Goal: Task Accomplishment & Management: Manage account settings

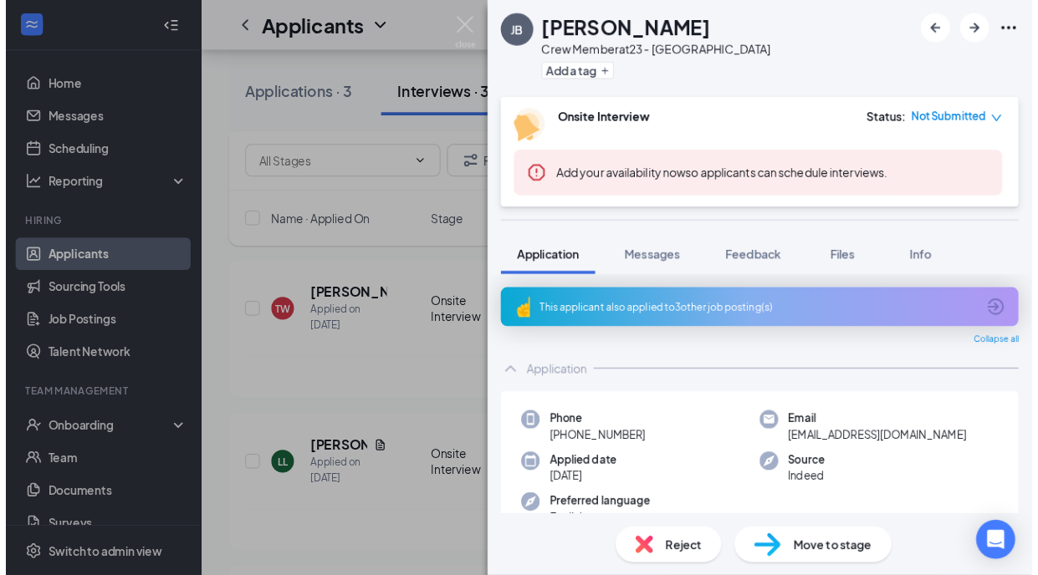
scroll to position [209, 0]
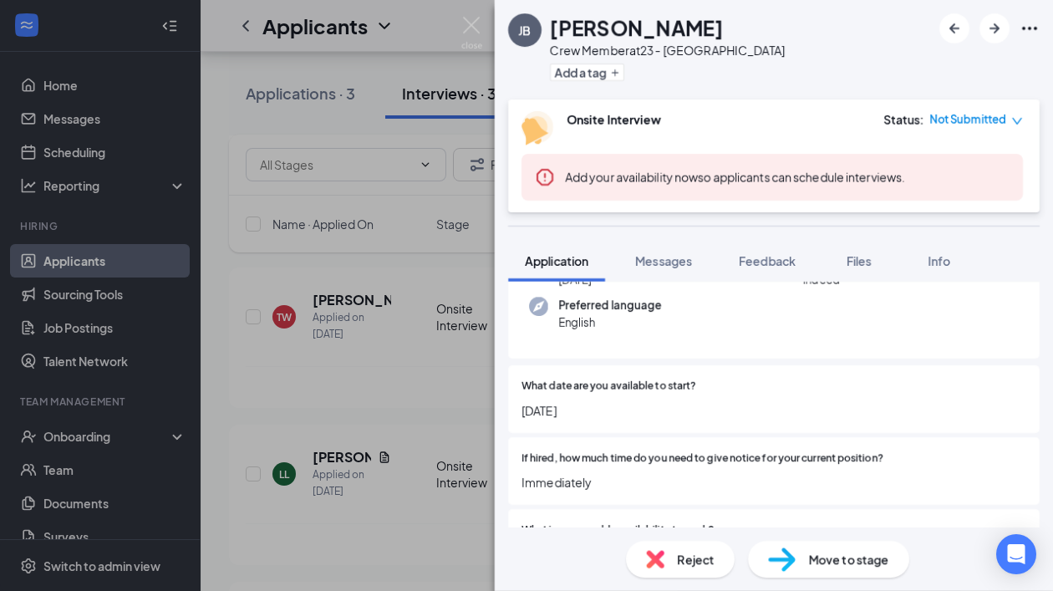
click at [390, 134] on div "JB Jacob Barnard Crew Member at 23 - Centerville Add a tag Onsite Interview Sta…" at bounding box center [526, 295] width 1053 height 591
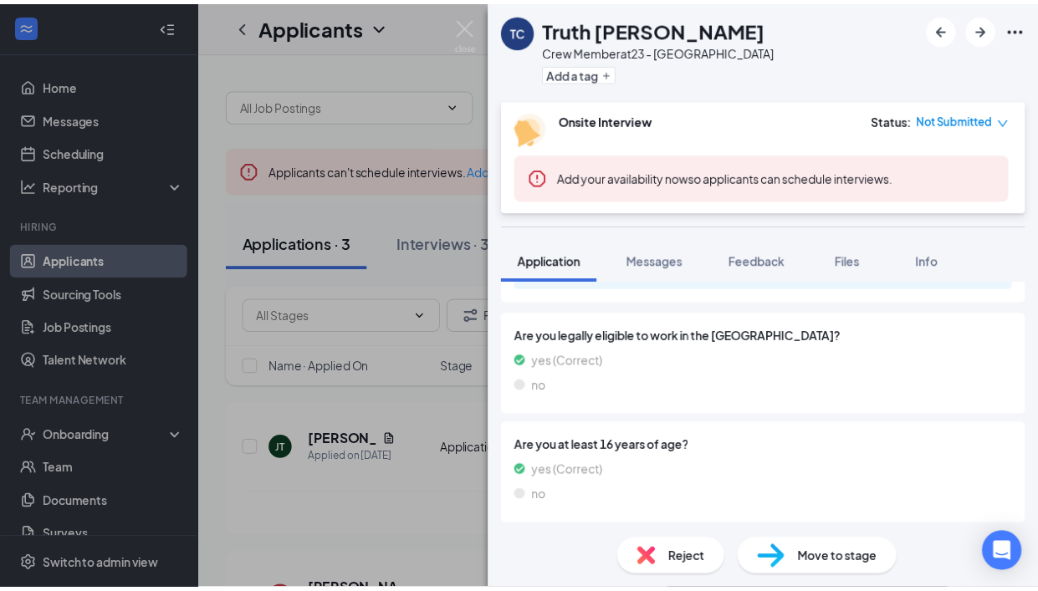
scroll to position [1584, 0]
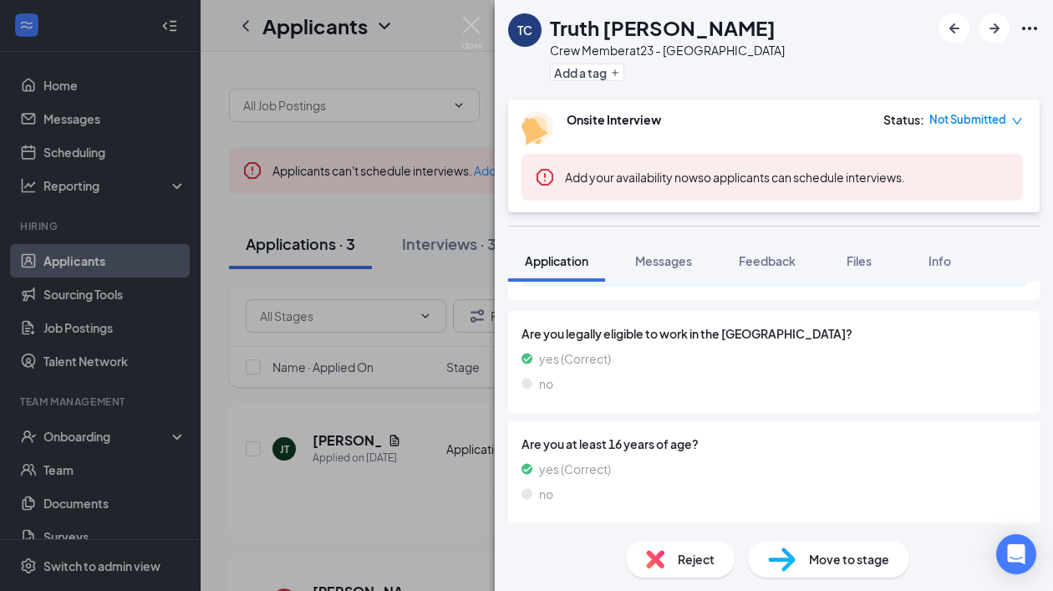
click at [451, 373] on div "TC Truth [PERSON_NAME] Crew Member at 23 - Centerville Add a tag Onsite Intervi…" at bounding box center [526, 295] width 1053 height 591
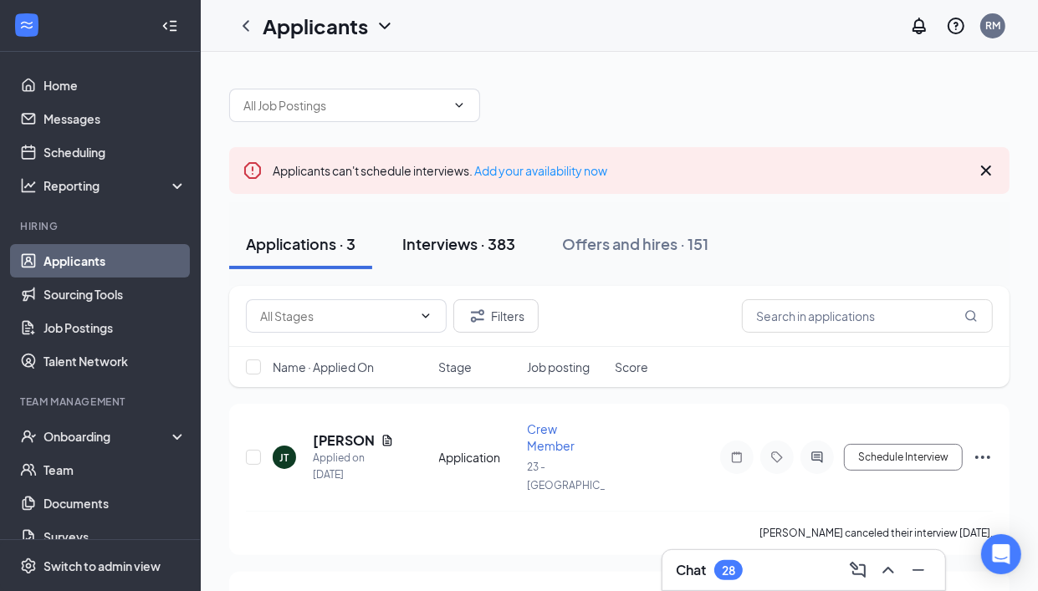
click at [502, 247] on div "Interviews · 383" at bounding box center [458, 243] width 113 height 21
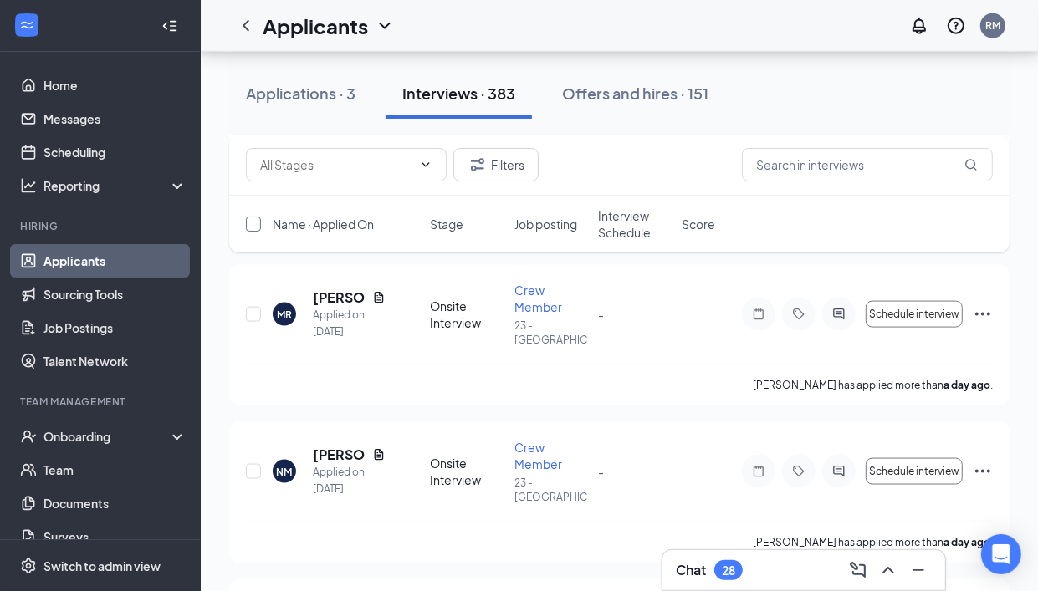
scroll to position [1568, 0]
click at [348, 165] on input "text" at bounding box center [336, 165] width 152 height 18
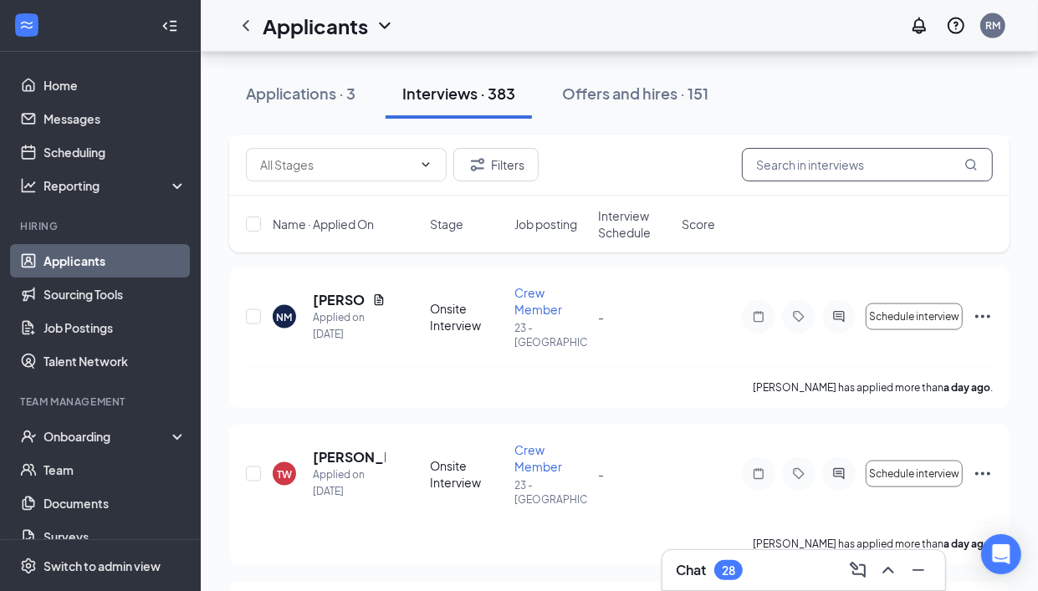
click at [814, 166] on input "text" at bounding box center [867, 164] width 251 height 33
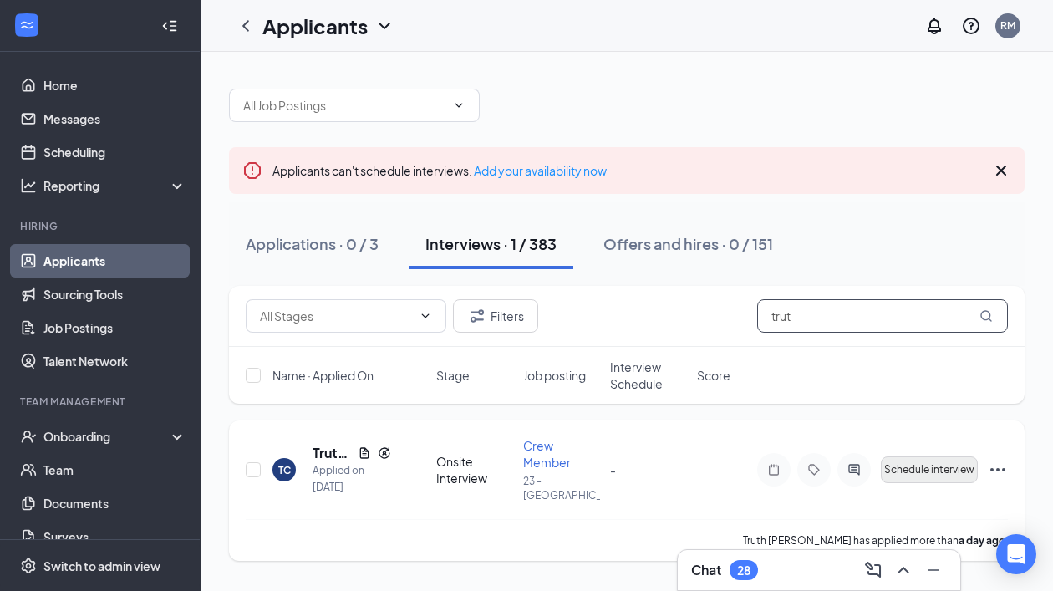
type input "trut"
drag, startPoint x: 938, startPoint y: 471, endPoint x: 946, endPoint y: 487, distance: 18.7
click at [946, 487] on div "TC Truth Carter Applied on Aug 25 Onsite Interview Crew Member 23 - Centerville…" at bounding box center [627, 478] width 763 height 82
click at [943, 473] on button "Schedule interview" at bounding box center [929, 470] width 97 height 27
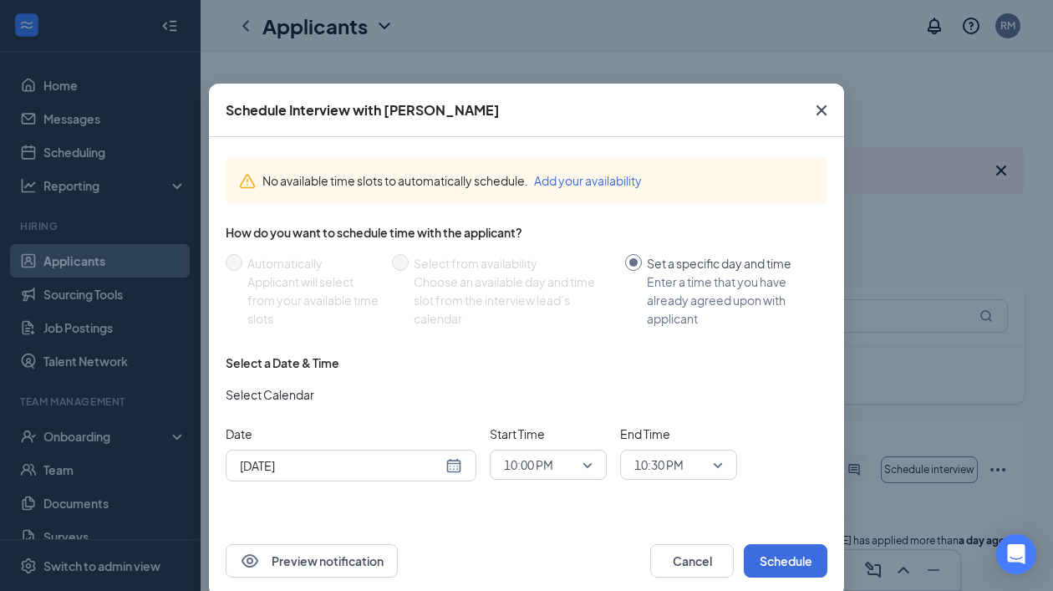
click at [453, 467] on div "Aug 26, 2025" at bounding box center [351, 466] width 222 height 18
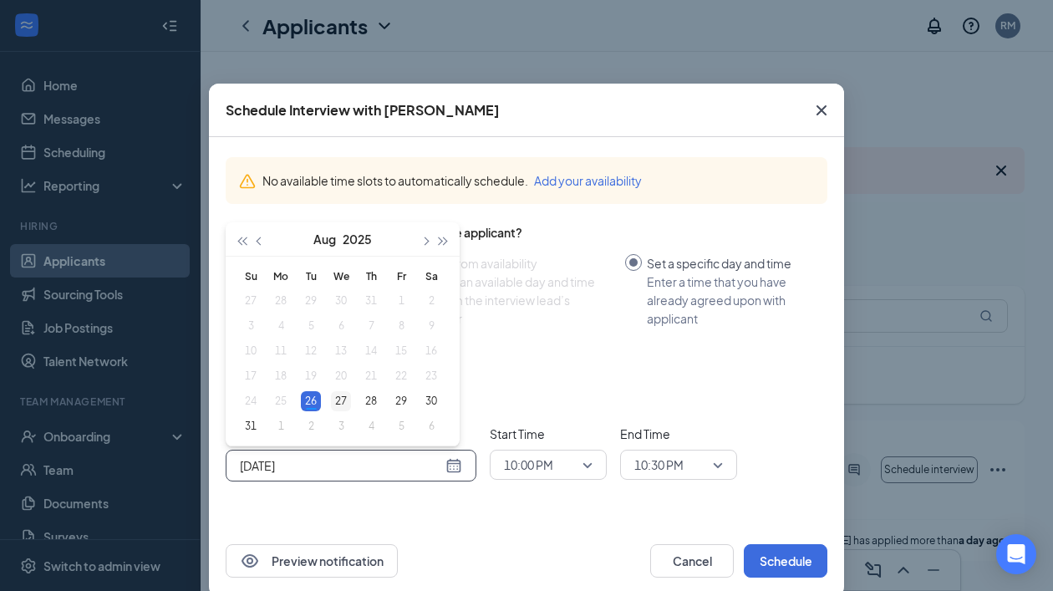
type input "Aug 27, 2025"
click at [333, 393] on div "27" at bounding box center [341, 401] width 20 height 20
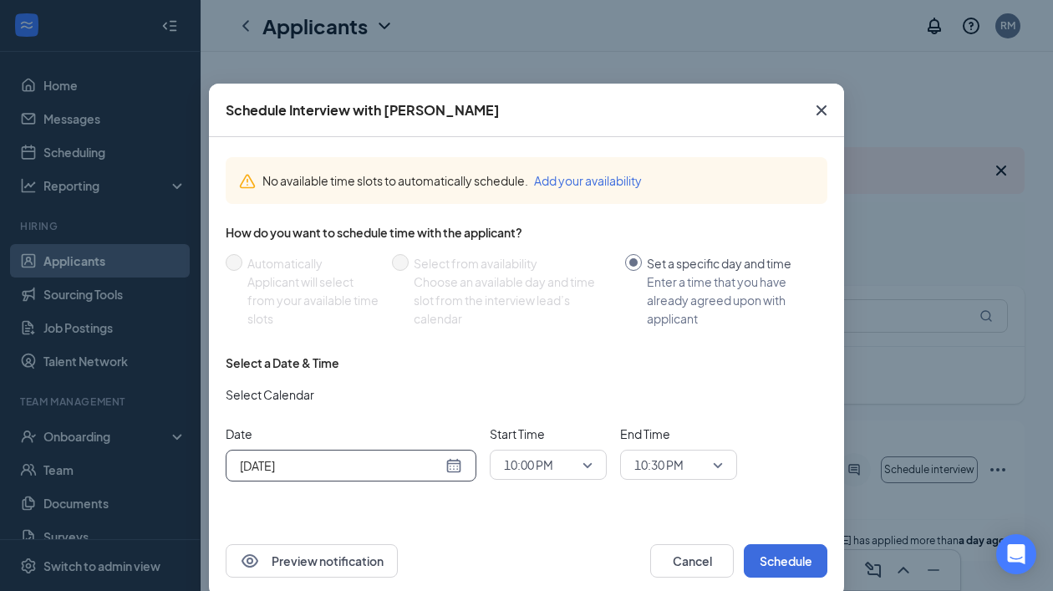
click at [563, 469] on span "10:00 PM" at bounding box center [541, 464] width 74 height 25
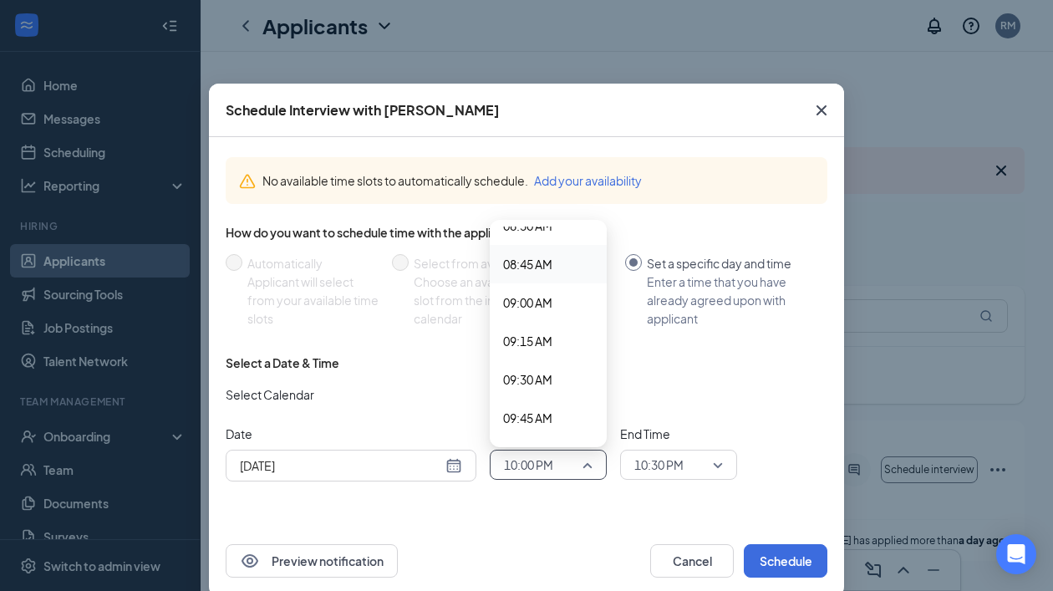
scroll to position [1329, 0]
click at [528, 411] on span "09:45 AM" at bounding box center [527, 416] width 49 height 18
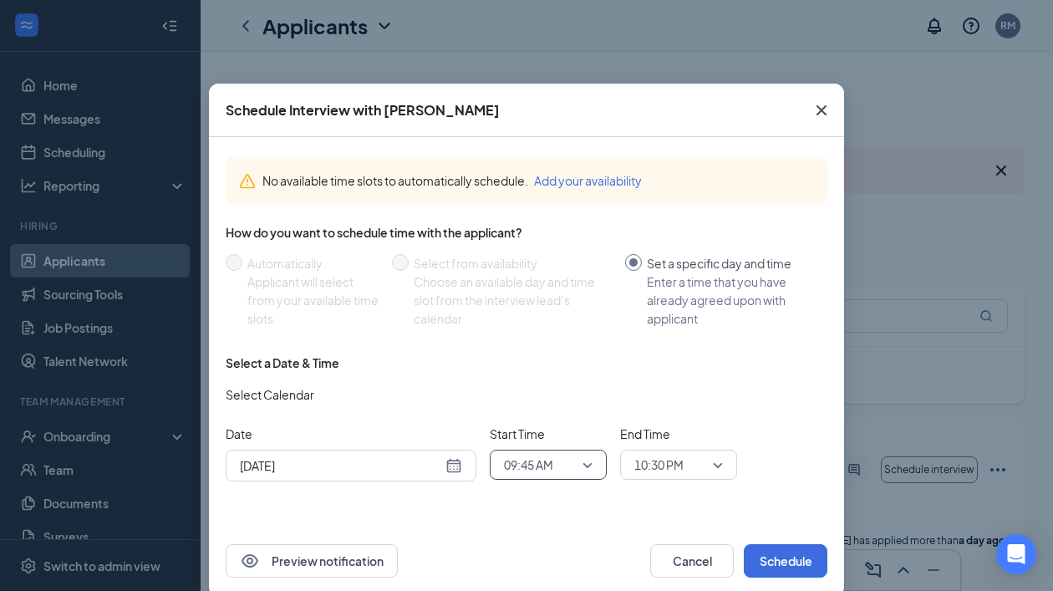
click at [680, 454] on span "10:30 PM" at bounding box center [672, 464] width 74 height 25
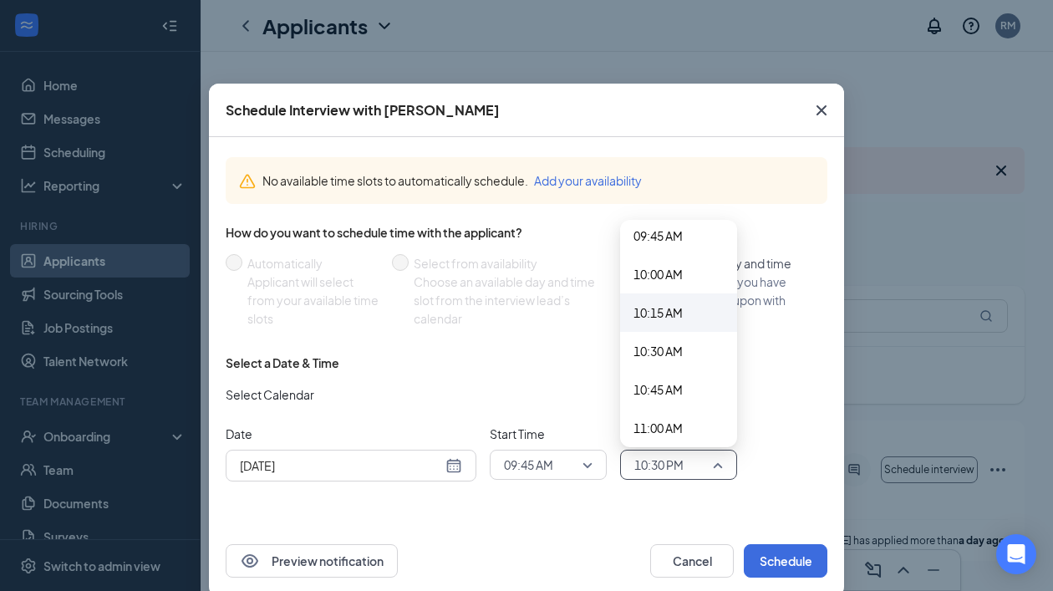
scroll to position [1511, 0]
click at [671, 268] on span "10:00 AM" at bounding box center [658, 273] width 49 height 18
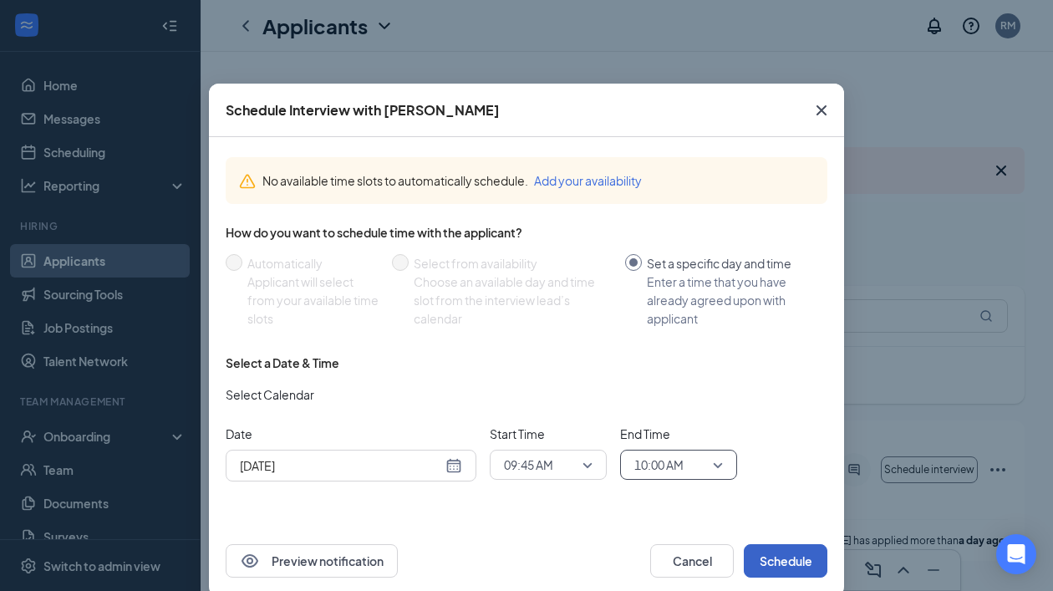
click at [779, 564] on button "Schedule" at bounding box center [786, 560] width 84 height 33
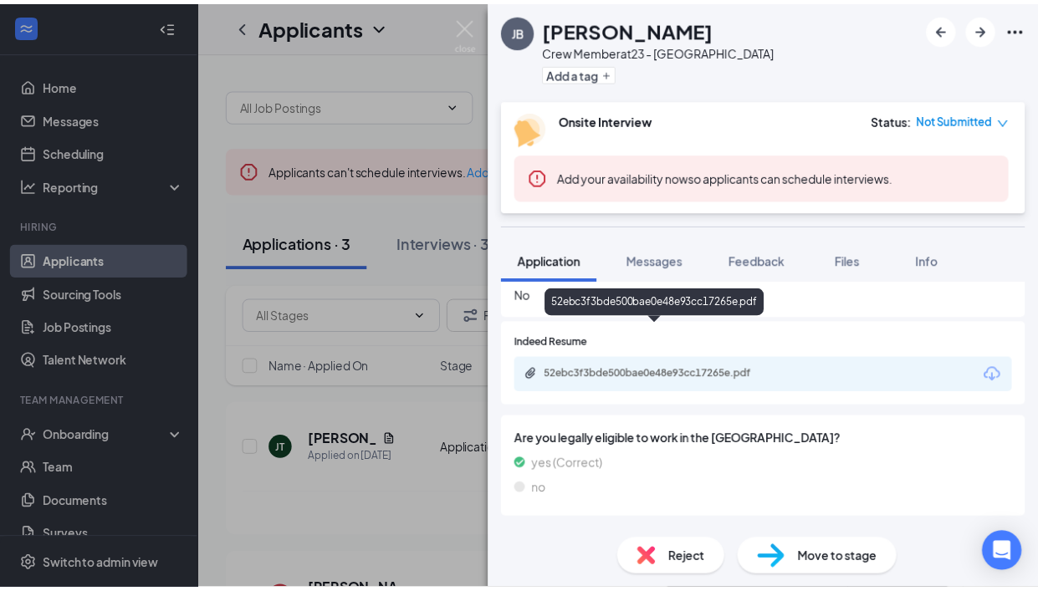
scroll to position [1584, 0]
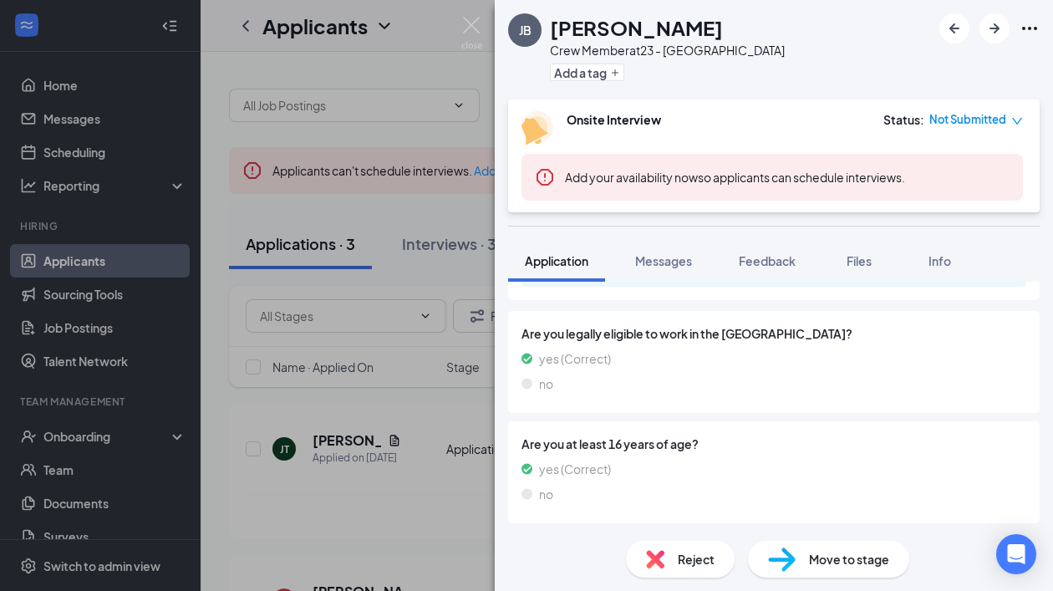
click at [376, 318] on div "JB Jacob Barnard Crew Member at 23 - Centerville Add a tag Onsite Interview Sta…" at bounding box center [526, 295] width 1053 height 591
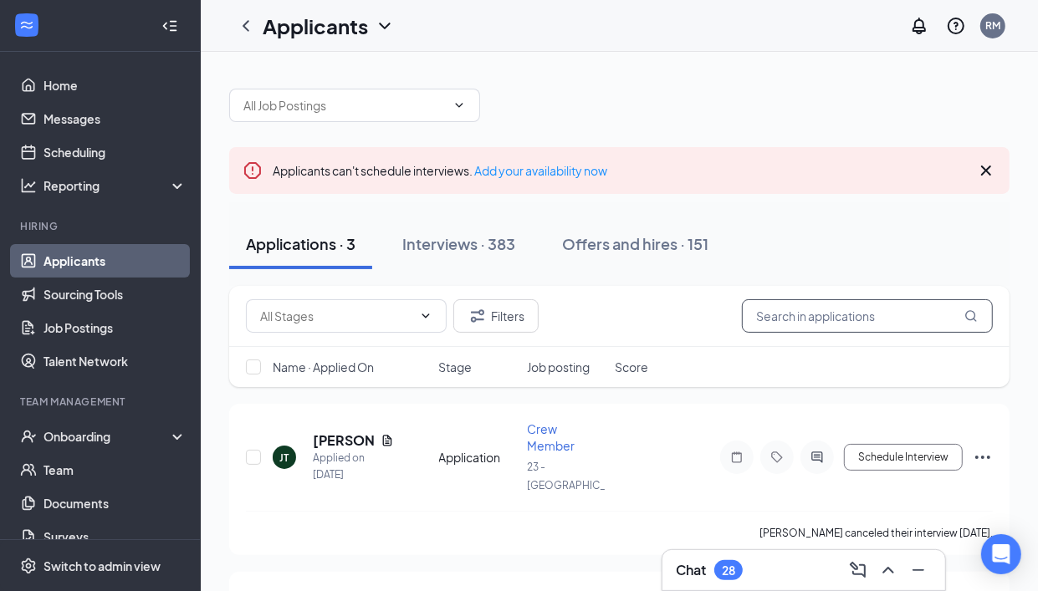
click at [874, 306] on input "text" at bounding box center [867, 315] width 251 height 33
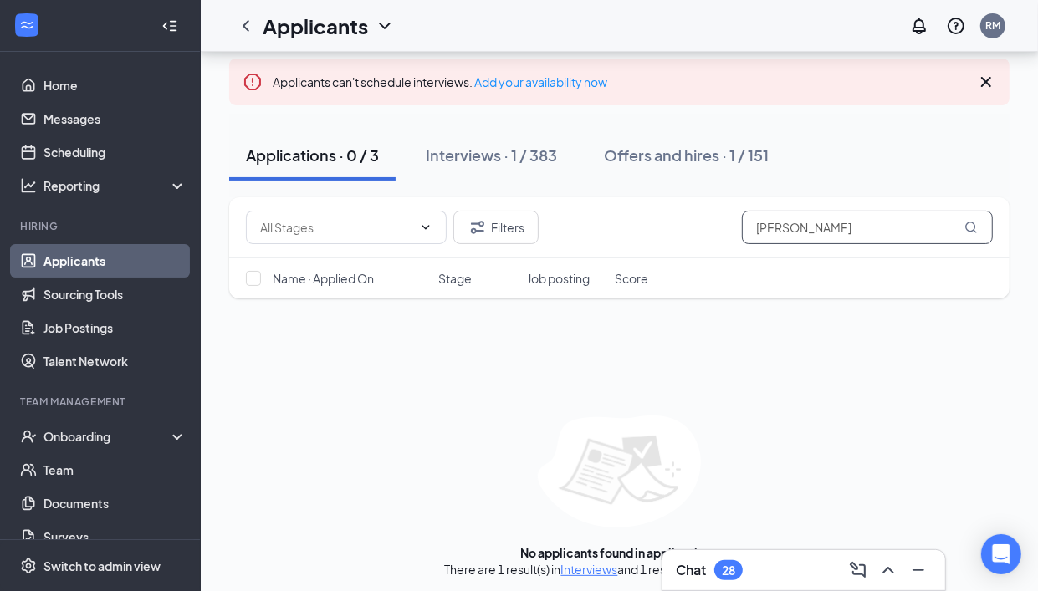
scroll to position [94, 0]
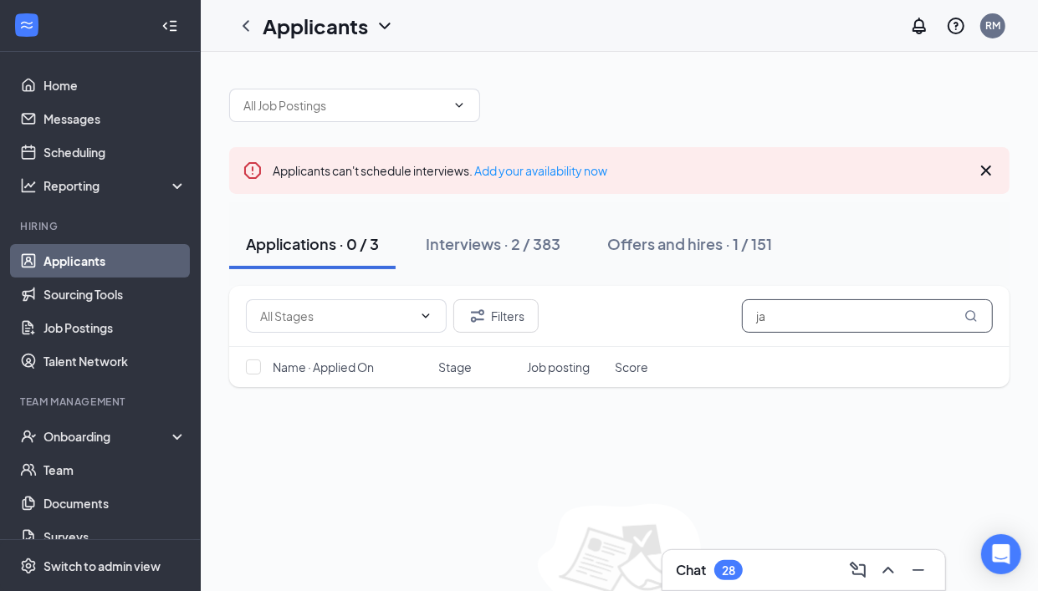
type input "j"
type input "barnard"
click at [445, 258] on button "Interviews · 1 / 383" at bounding box center [491, 244] width 165 height 50
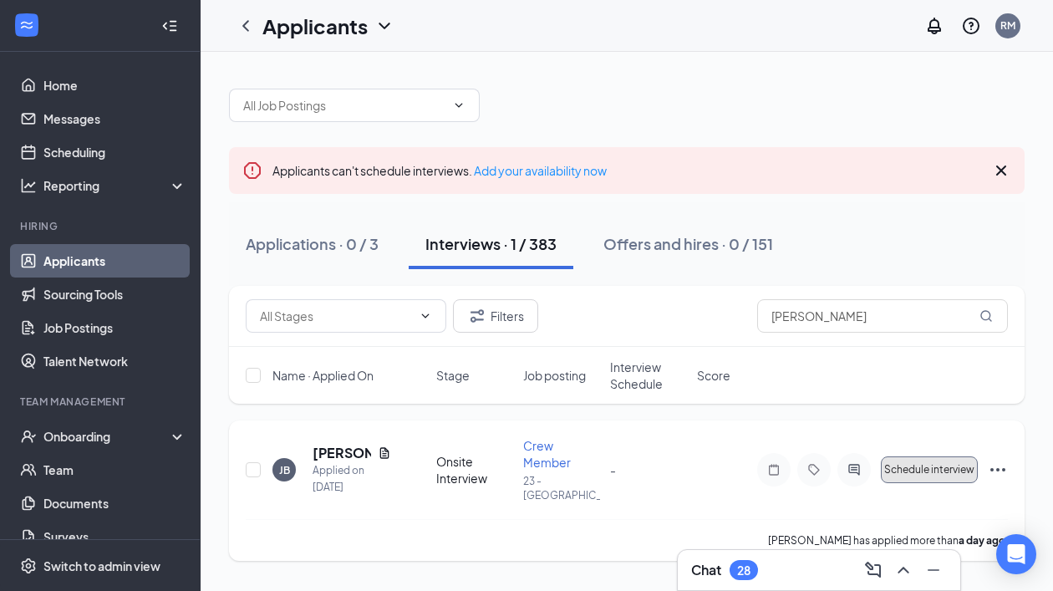
click at [953, 464] on span "Schedule interview" at bounding box center [930, 470] width 90 height 12
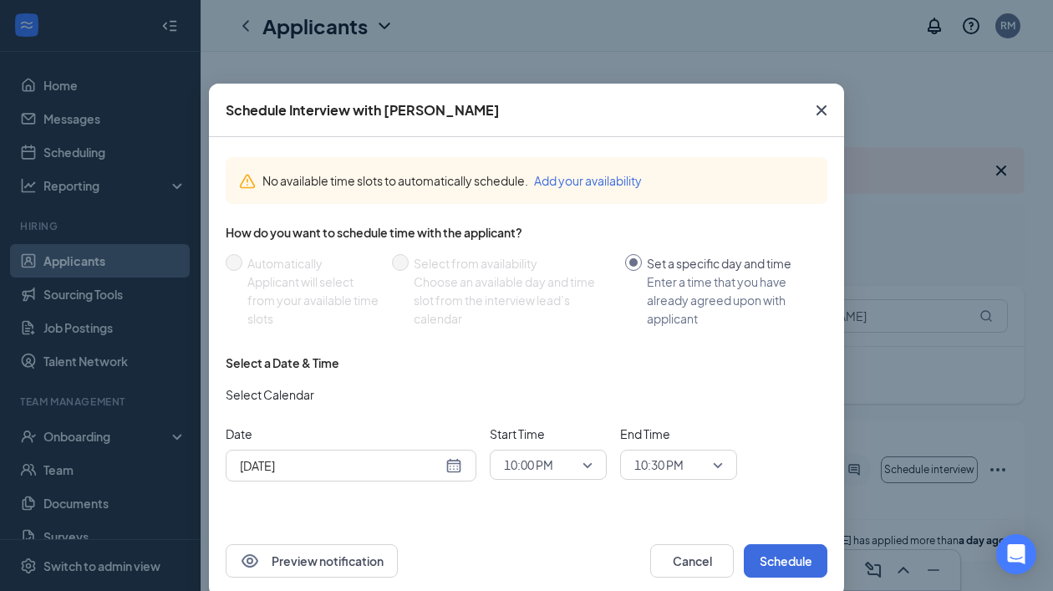
click at [452, 468] on div "Aug 26, 2025" at bounding box center [351, 466] width 222 height 18
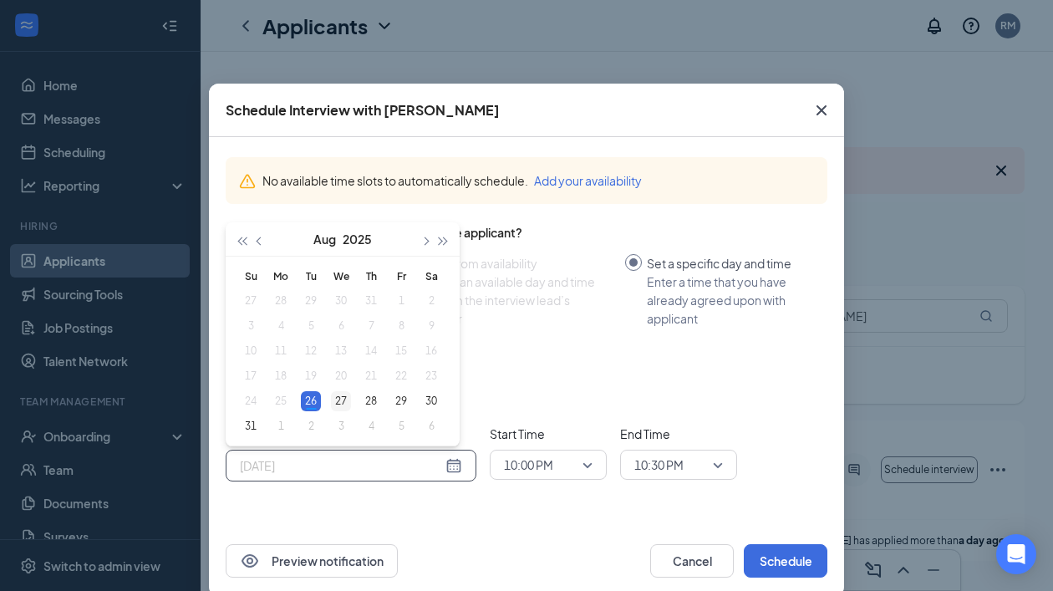
type input "Aug 27, 2025"
click at [331, 407] on div "27" at bounding box center [341, 401] width 20 height 20
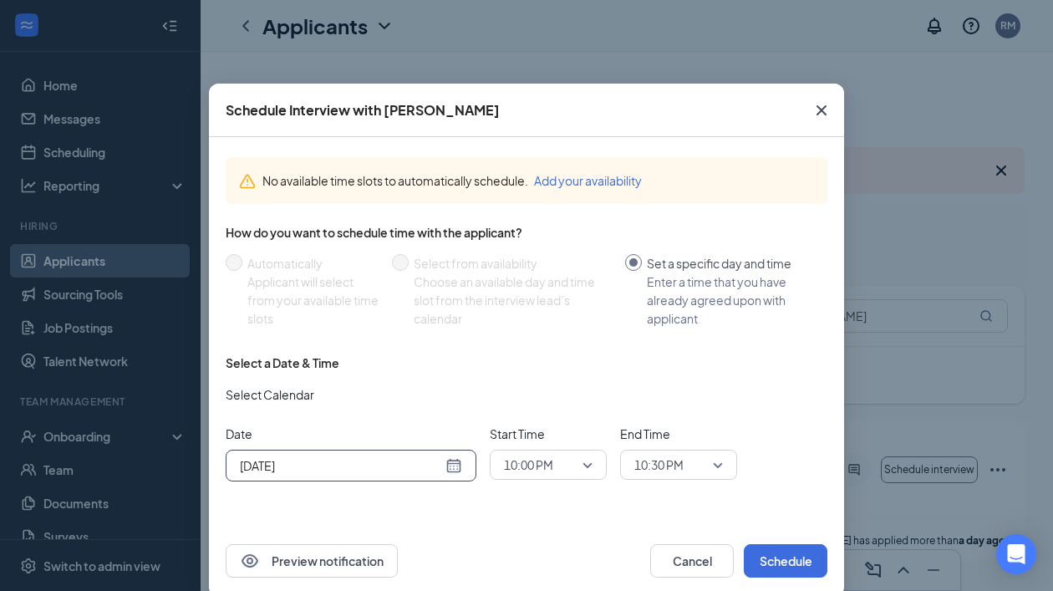
click at [574, 466] on span "10:00 PM" at bounding box center [548, 464] width 89 height 25
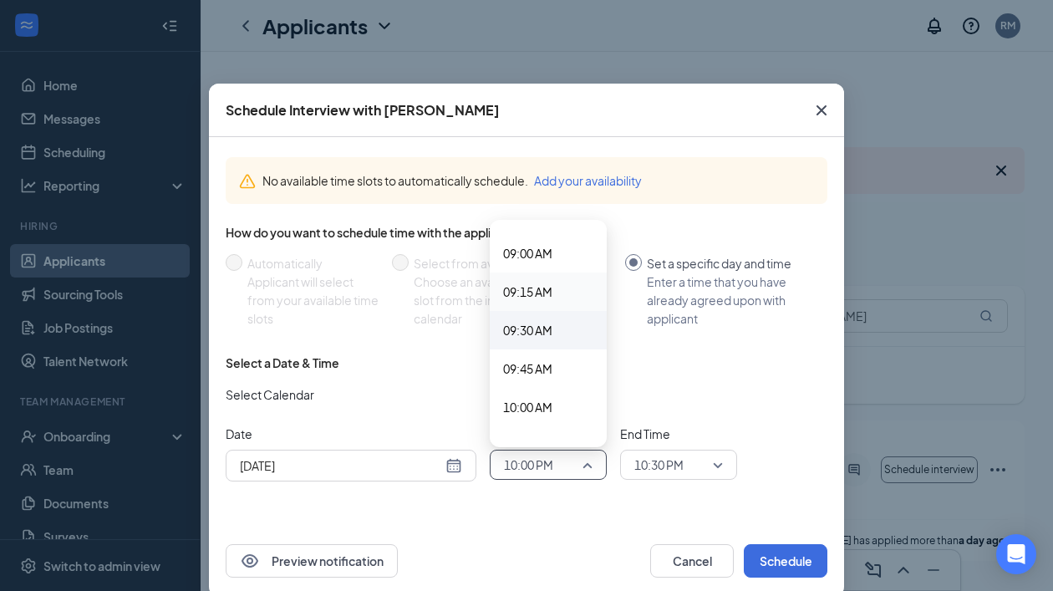
scroll to position [1434, 0]
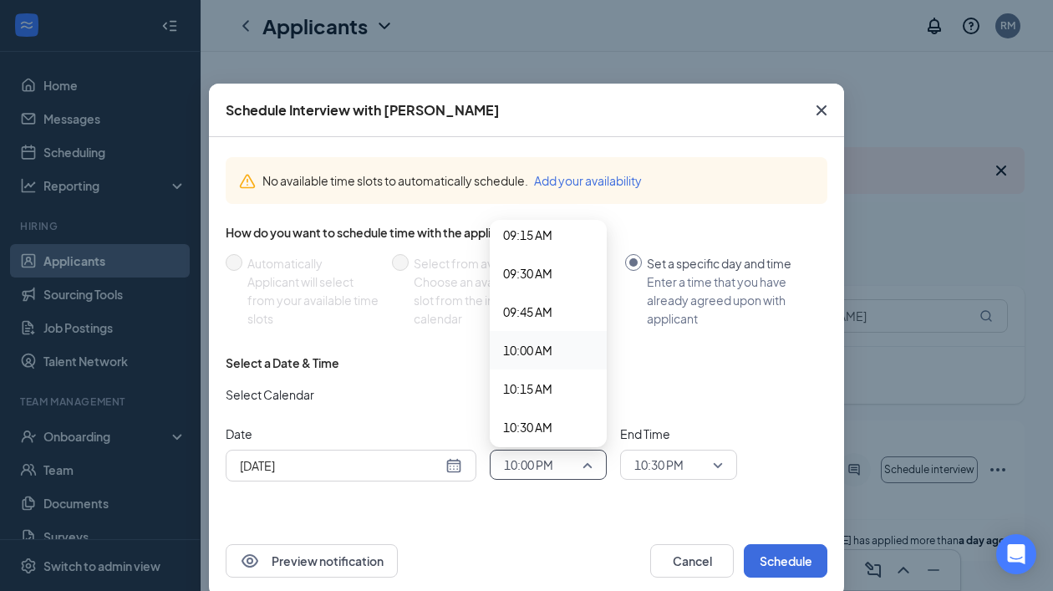
click at [550, 345] on span "10:00 AM" at bounding box center [548, 350] width 90 height 18
click at [666, 471] on span "10:30 PM" at bounding box center [659, 464] width 49 height 25
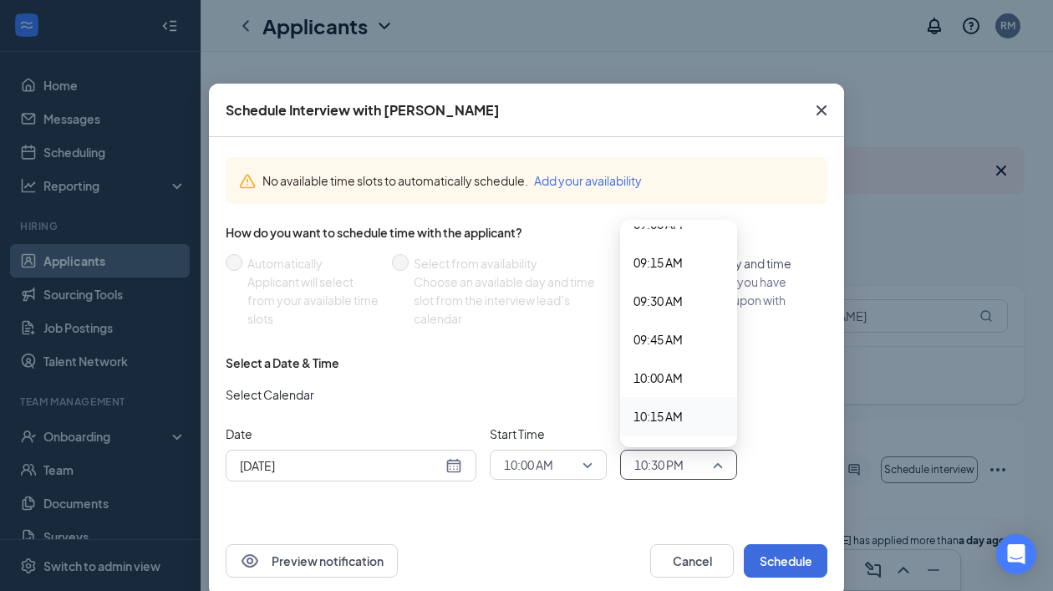
scroll to position [1511, 0]
click at [666, 297] on div "10:15 AM" at bounding box center [678, 312] width 117 height 38
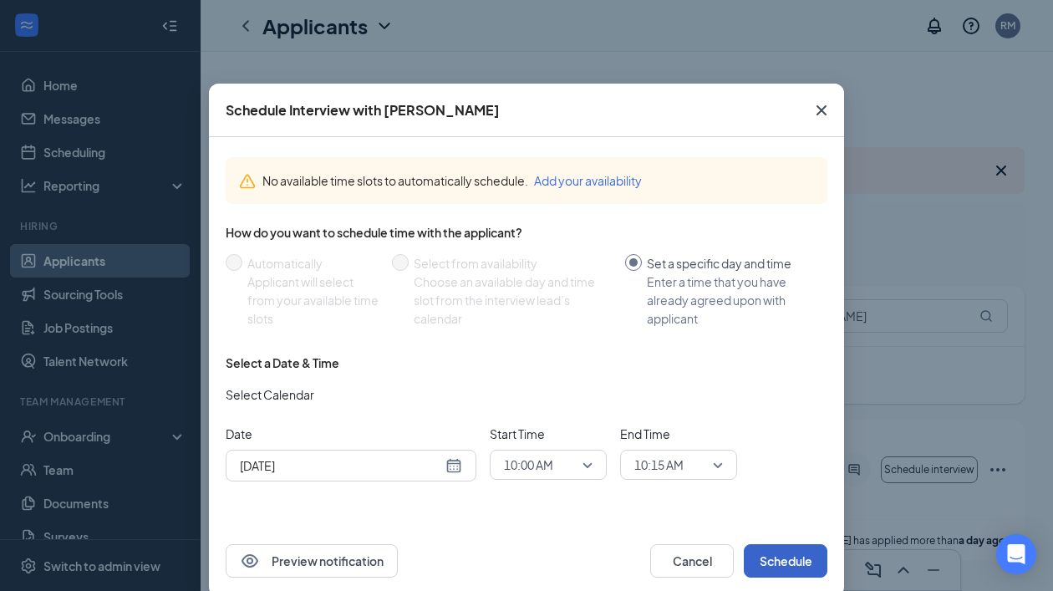
click at [790, 553] on button "Schedule" at bounding box center [786, 560] width 84 height 33
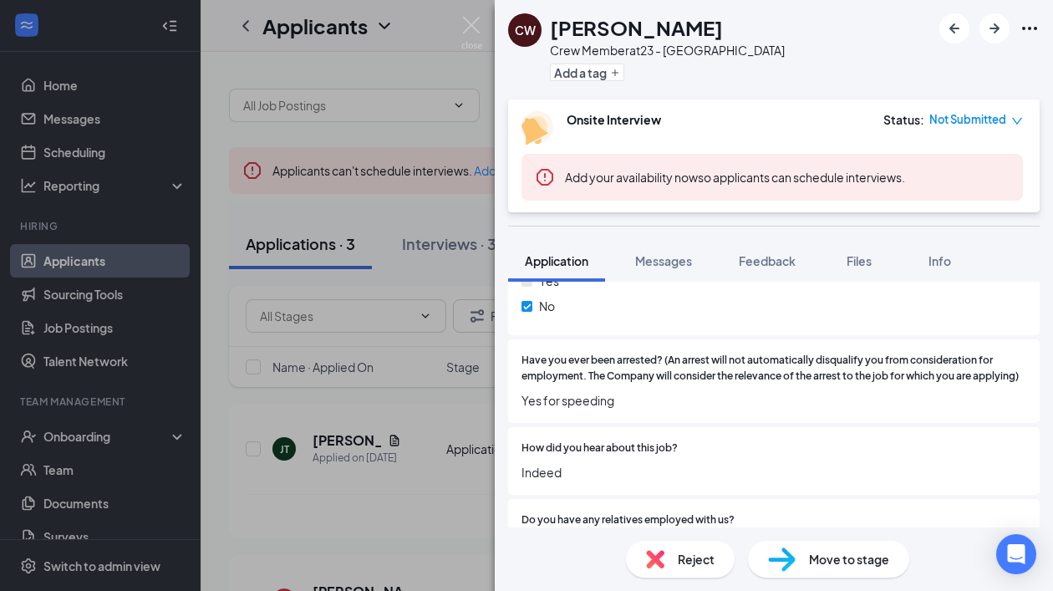
scroll to position [1150, 0]
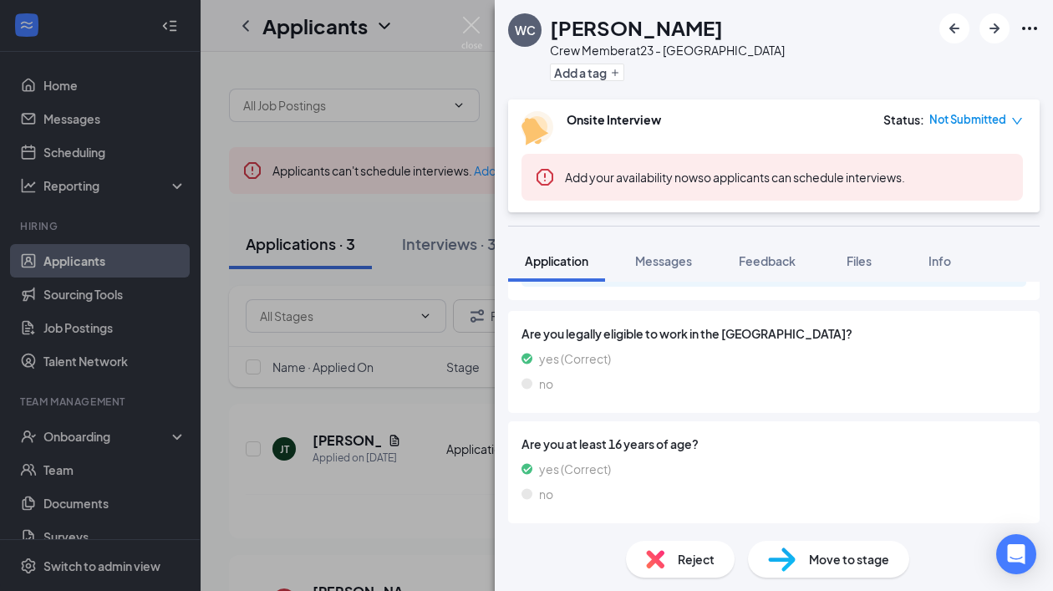
scroll to position [1584, 0]
drag, startPoint x: 460, startPoint y: 378, endPoint x: 287, endPoint y: 4, distance: 411.9
click at [470, 376] on div "WC [PERSON_NAME] Member at 23 - Centerville Add a tag Onsite Interview Status :…" at bounding box center [526, 295] width 1053 height 591
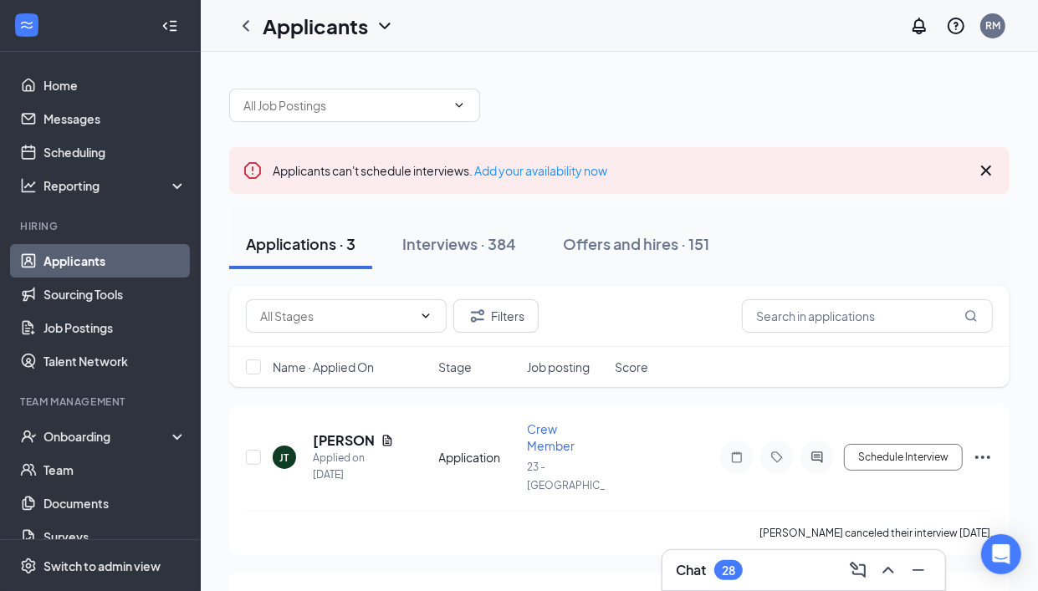
click at [985, 181] on div "Applicants can't schedule interviews. Add your availability now" at bounding box center [619, 170] width 780 height 47
click at [982, 164] on icon "Cross" at bounding box center [986, 171] width 20 height 20
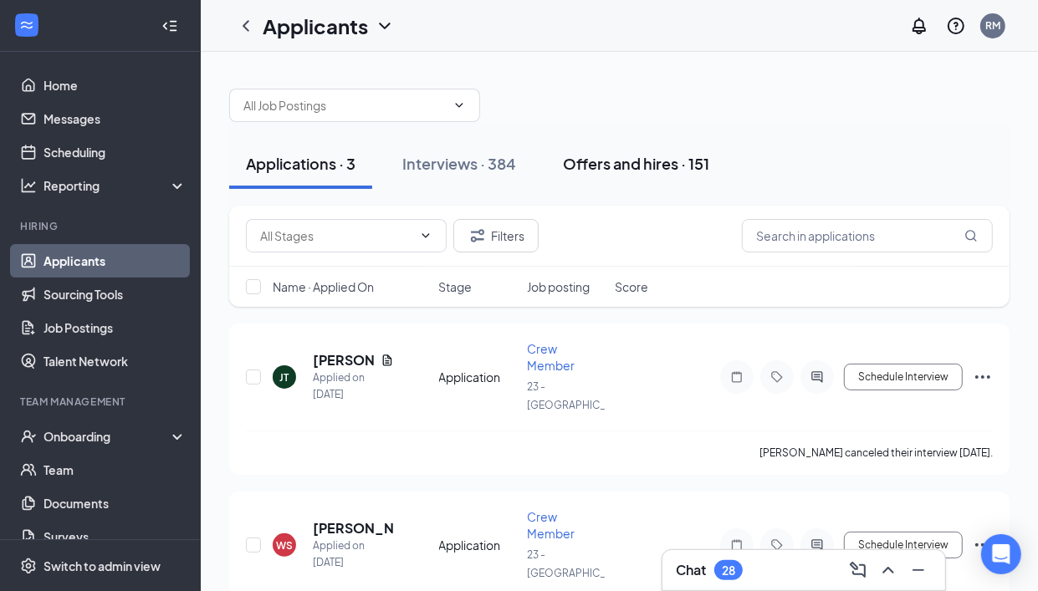
click at [655, 170] on div "Offers and hires · 151" at bounding box center [636, 163] width 146 height 21
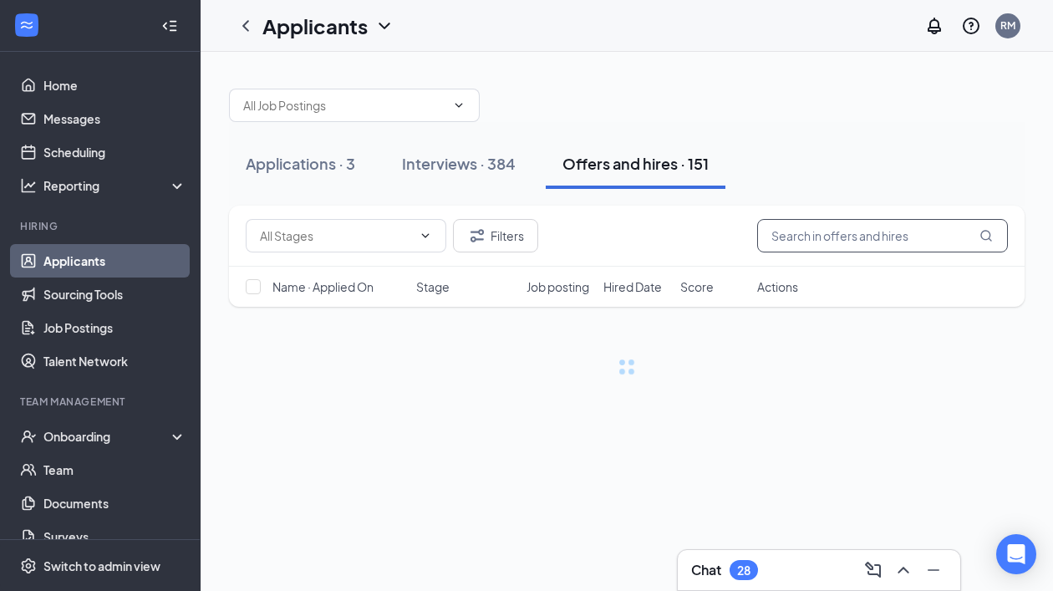
click at [818, 243] on input "text" at bounding box center [883, 235] width 251 height 33
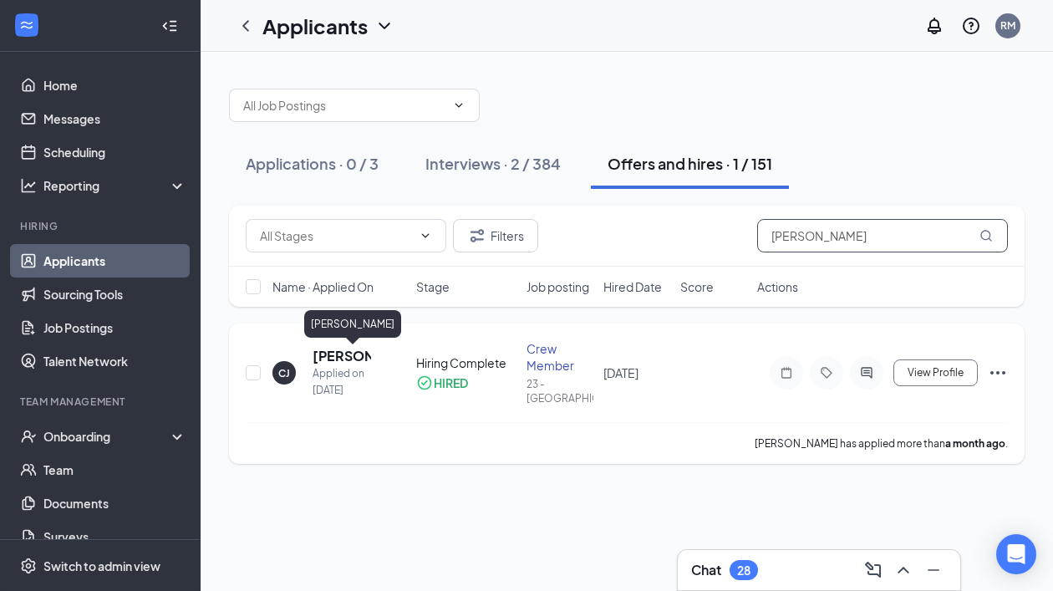
type input "[PERSON_NAME]"
click at [326, 351] on h5 "[PERSON_NAME]" at bounding box center [342, 356] width 59 height 18
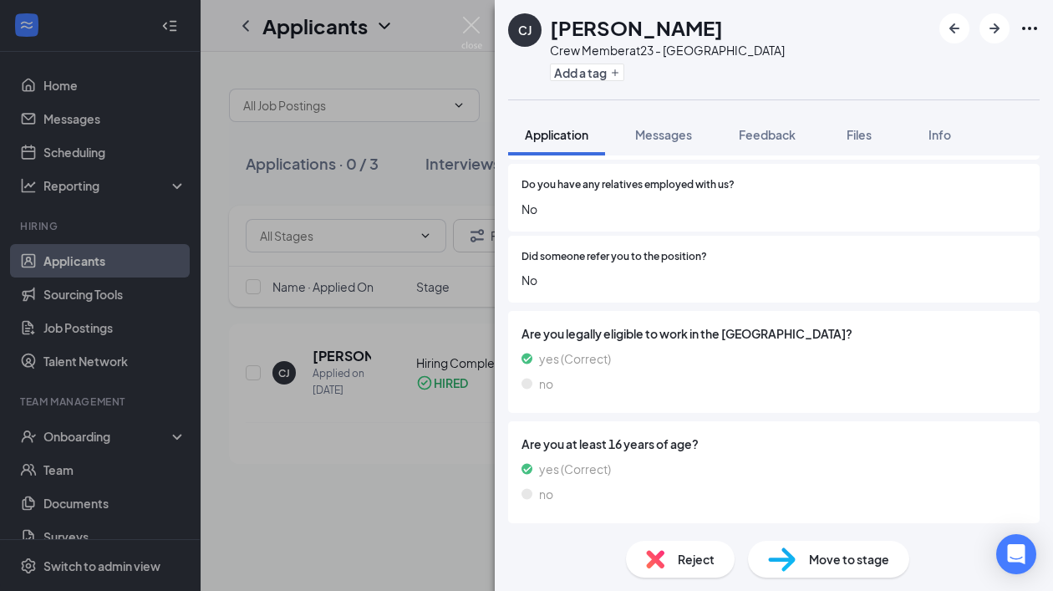
scroll to position [1321, 0]
click at [420, 260] on div "[PERSON_NAME] [PERSON_NAME] Jr Crew Member at 23 - Centerville Add a tag Applic…" at bounding box center [526, 295] width 1053 height 591
